Goal: Task Accomplishment & Management: Manage account settings

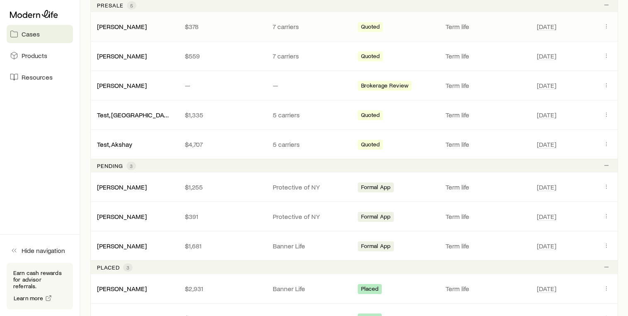
scroll to position [189, 0]
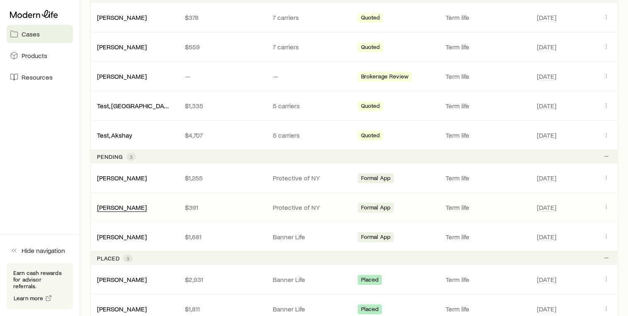
click at [141, 207] on link "[PERSON_NAME]" at bounding box center [122, 207] width 50 height 8
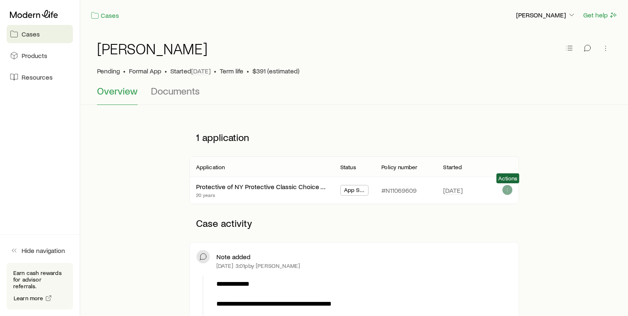
click at [507, 193] on button "button" at bounding box center [507, 190] width 10 height 10
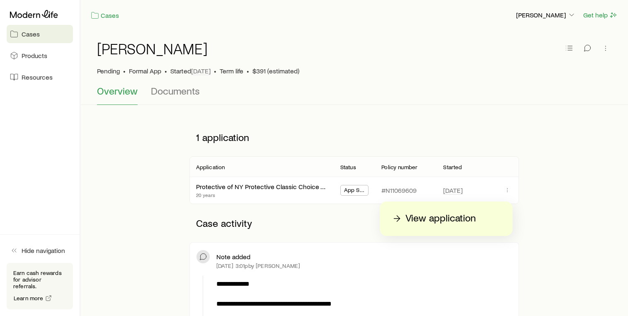
click at [464, 218] on p "View application" at bounding box center [440, 218] width 70 height 13
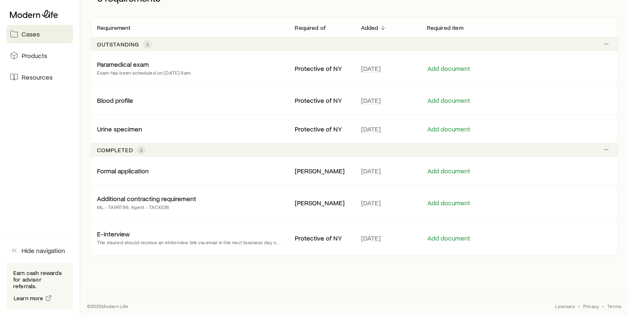
scroll to position [148, 0]
click at [232, 234] on div "E-interview The insured should receive an eInterview link via email in the next…" at bounding box center [189, 238] width 184 height 17
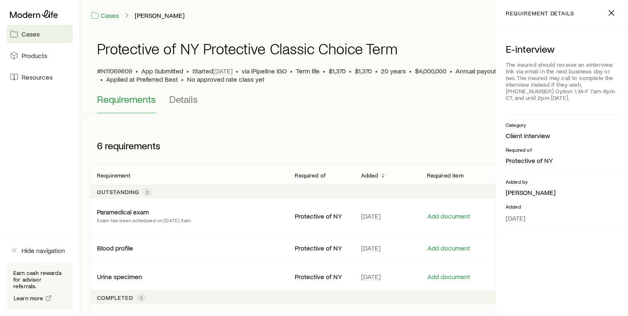
scroll to position [0, 0]
click at [180, 98] on span "Details" at bounding box center [183, 99] width 29 height 12
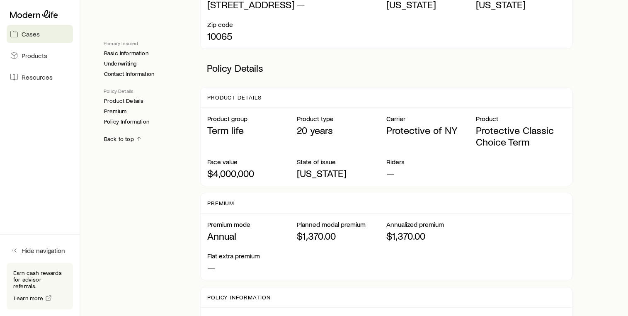
scroll to position [473, 0]
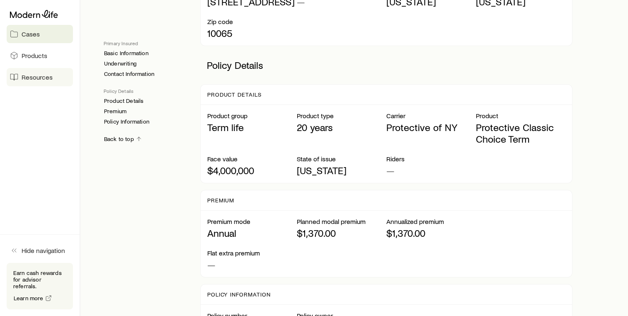
click at [36, 83] on link "Resources" at bounding box center [40, 77] width 66 height 18
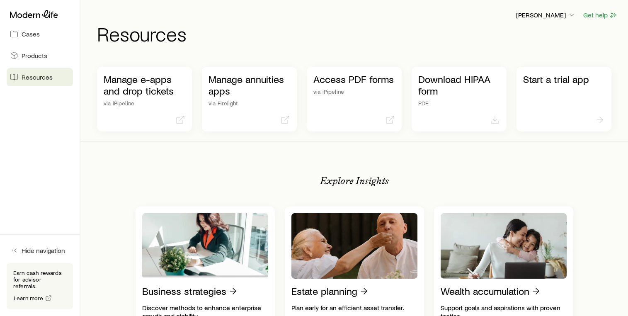
click at [562, 14] on p "[PERSON_NAME]" at bounding box center [546, 15] width 60 height 8
click at [532, 56] on span "Commission schedule" at bounding box center [527, 56] width 64 height 8
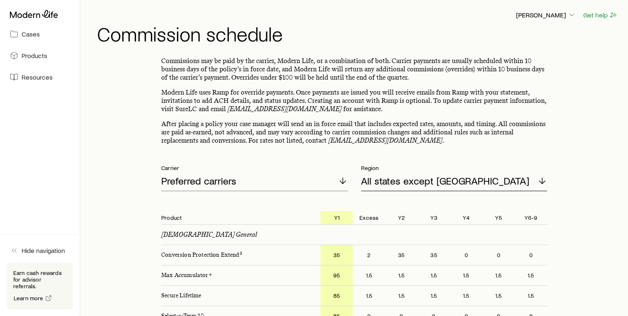
click at [410, 182] on p "All states except [GEOGRAPHIC_DATA]" at bounding box center [445, 181] width 168 height 12
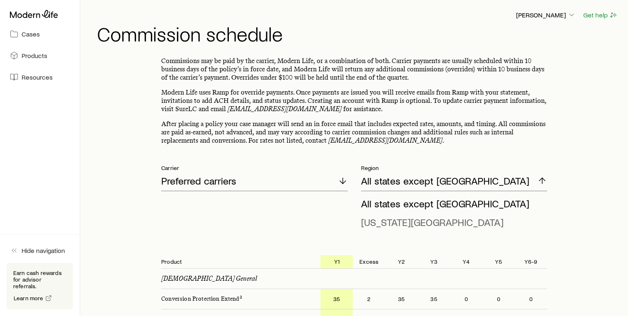
click at [400, 223] on span "[US_STATE][GEOGRAPHIC_DATA]" at bounding box center [432, 222] width 143 height 12
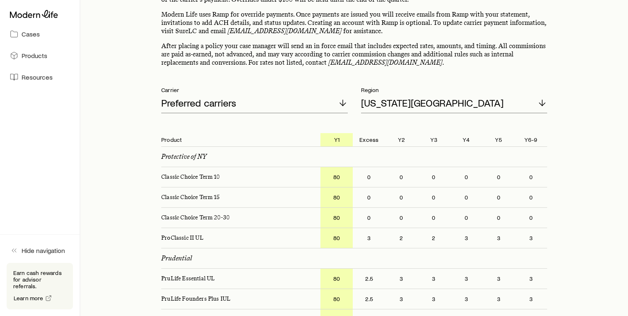
scroll to position [83, 0]
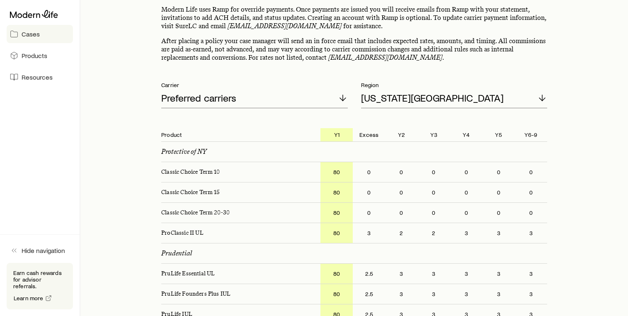
click at [17, 36] on icon at bounding box center [14, 34] width 8 height 8
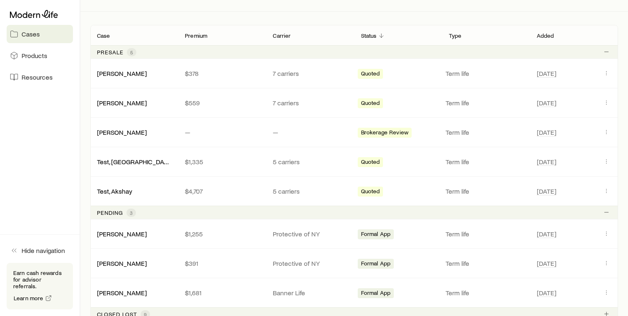
scroll to position [149, 0]
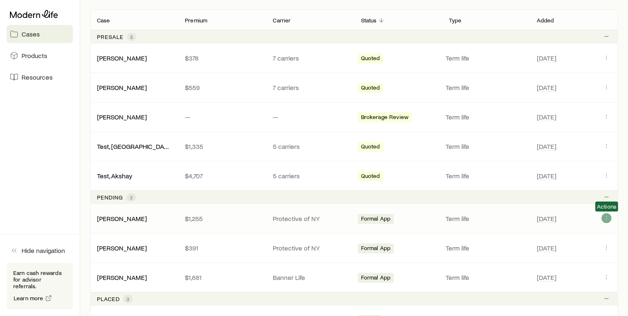
click at [607, 218] on icon "Client cases" at bounding box center [607, 218] width 0 height 0
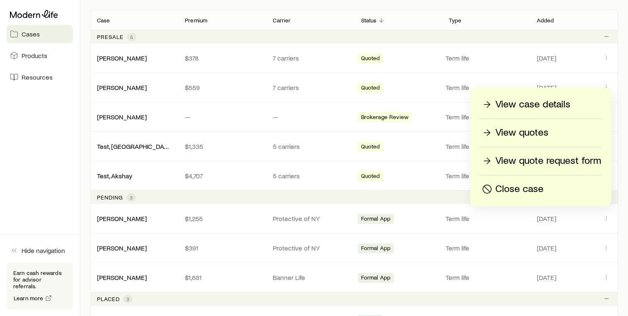
click at [555, 104] on p "View case details" at bounding box center [532, 104] width 75 height 13
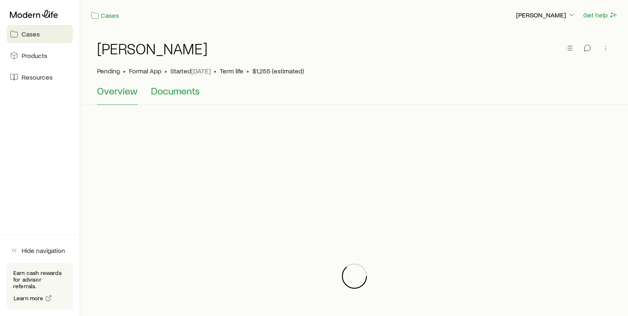
click at [186, 93] on span "Documents" at bounding box center [175, 91] width 49 height 12
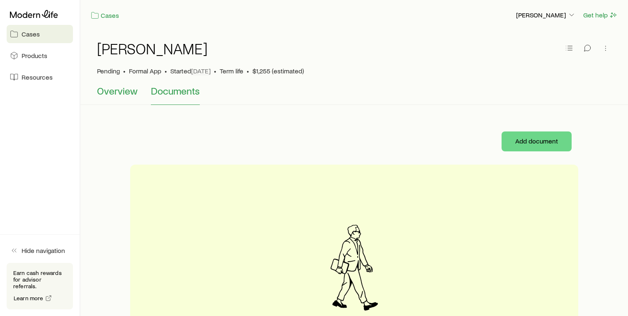
click at [119, 92] on span "Overview" at bounding box center [117, 91] width 41 height 12
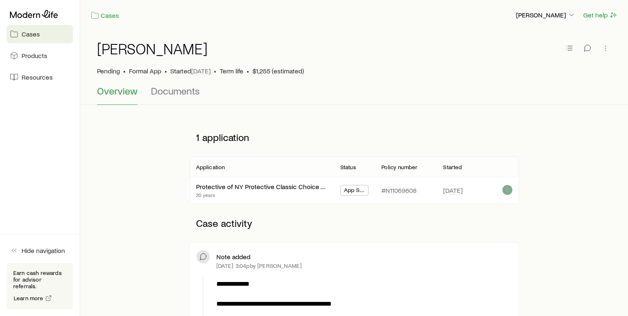
click at [508, 190] on icon "button" at bounding box center [507, 190] width 7 height 7
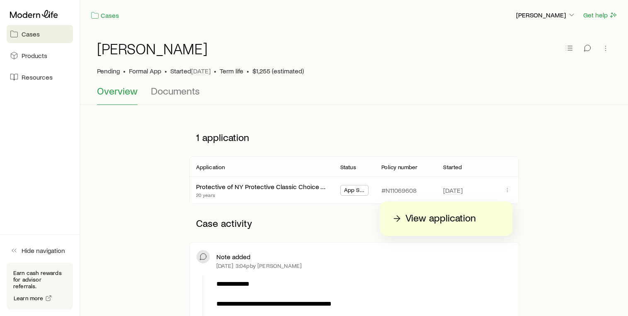
click at [479, 219] on div "View application" at bounding box center [447, 218] width 112 height 13
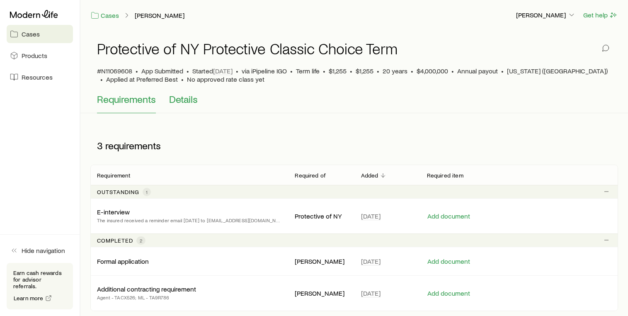
click at [191, 101] on span "Details" at bounding box center [183, 99] width 29 height 12
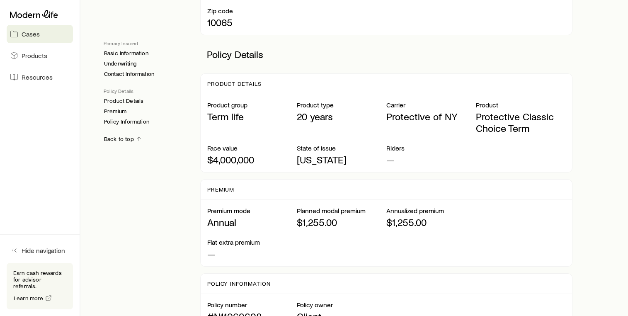
scroll to position [484, 0]
